Goal: Navigation & Orientation: Go to known website

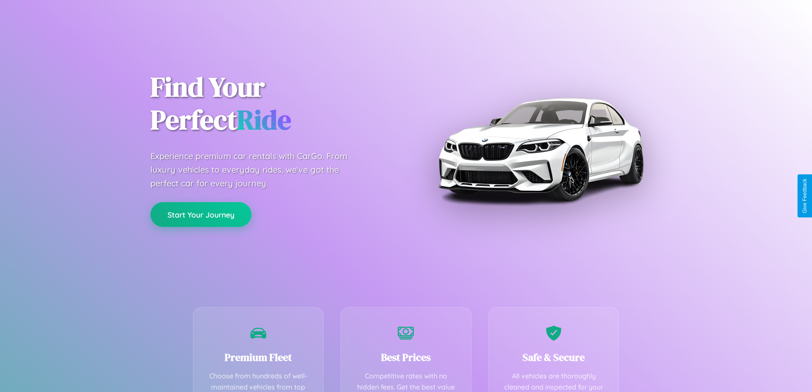
click at [201, 215] on button "Start Your Journey" at bounding box center [201, 214] width 101 height 25
click at [201, 214] on button "Start Your Journey" at bounding box center [201, 214] width 101 height 25
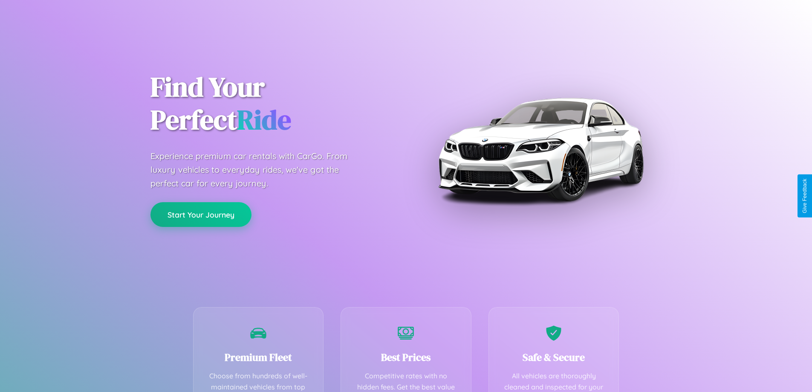
click at [201, 214] on button "Start Your Journey" at bounding box center [201, 214] width 101 height 25
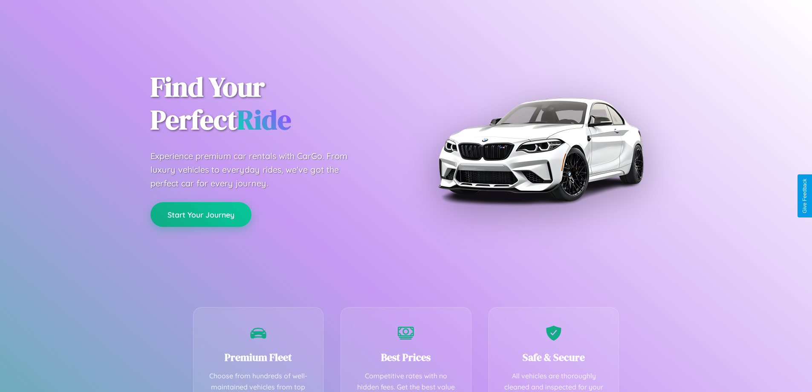
click at [201, 214] on button "Start Your Journey" at bounding box center [201, 214] width 101 height 25
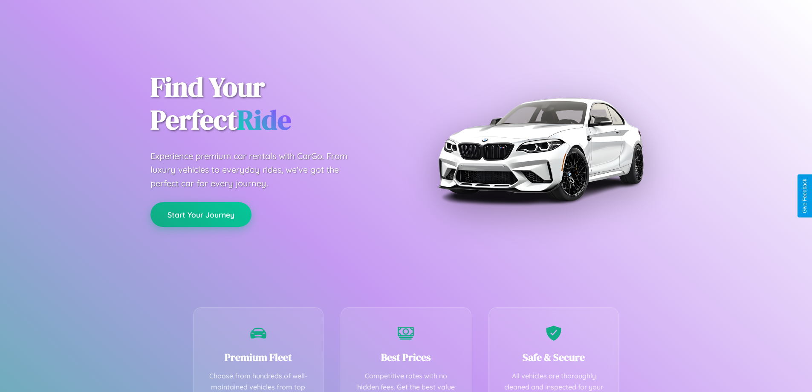
click at [201, 214] on button "Start Your Journey" at bounding box center [201, 214] width 101 height 25
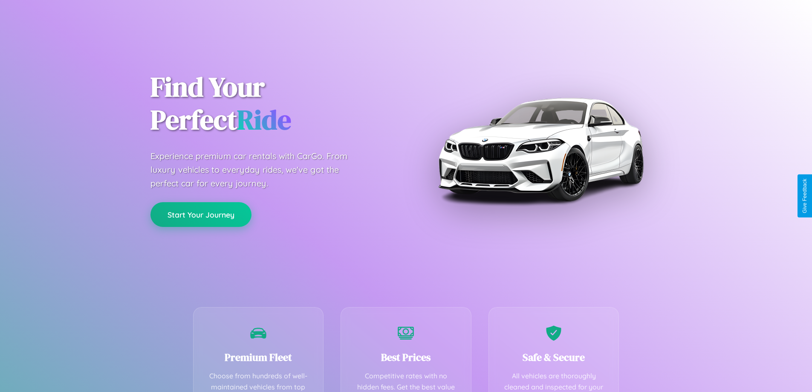
click at [201, 214] on button "Start Your Journey" at bounding box center [201, 214] width 101 height 25
